Goal: Register for event/course

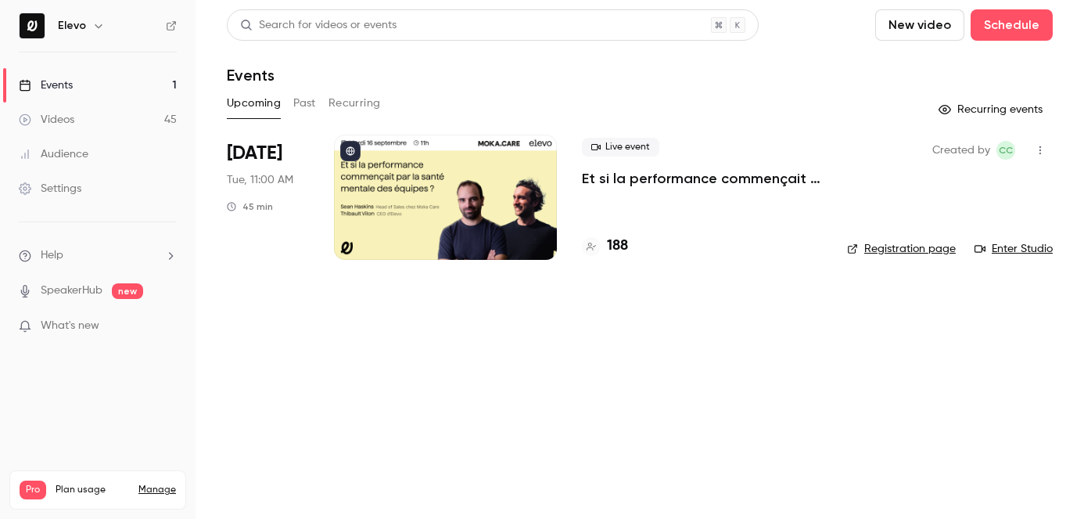
click at [606, 180] on p "Et si la performance commençait par la santé mentale des équipes ?" at bounding box center [702, 178] width 240 height 19
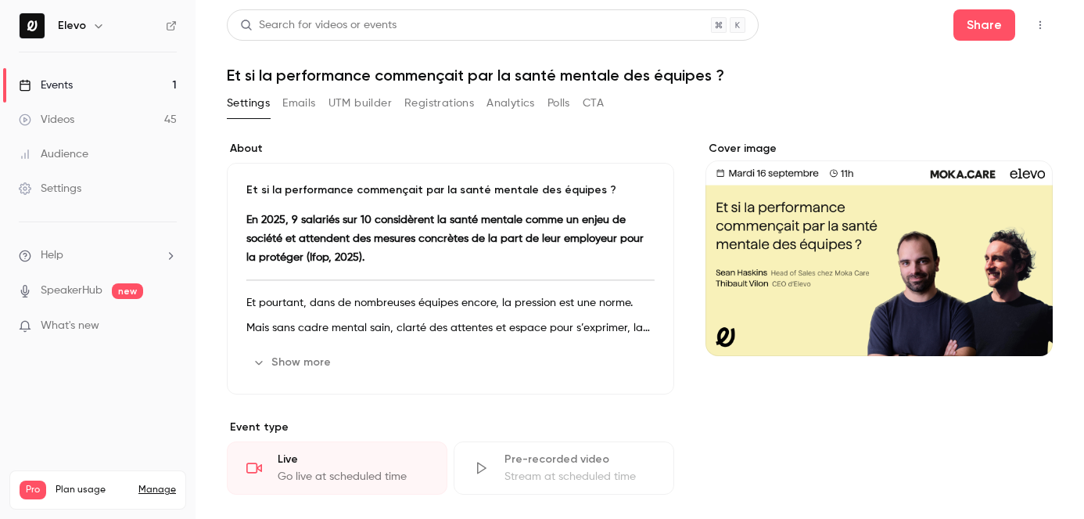
click at [453, 108] on button "Registrations" at bounding box center [439, 103] width 70 height 25
